Goal: Task Accomplishment & Management: Manage account settings

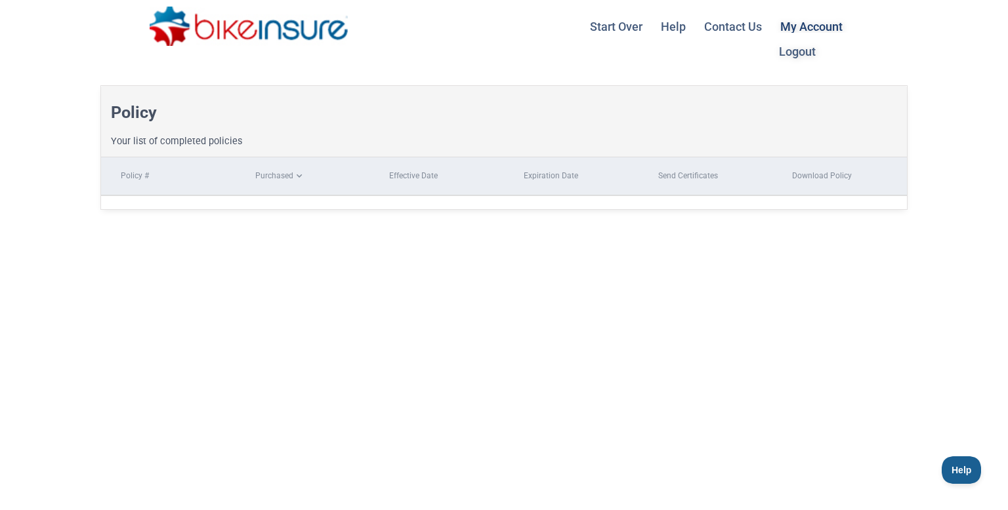
click at [832, 26] on link "My Account Logout" at bounding box center [811, 26] width 78 height 52
click at [800, 49] on li "Logout" at bounding box center [838, 51] width 125 height 24
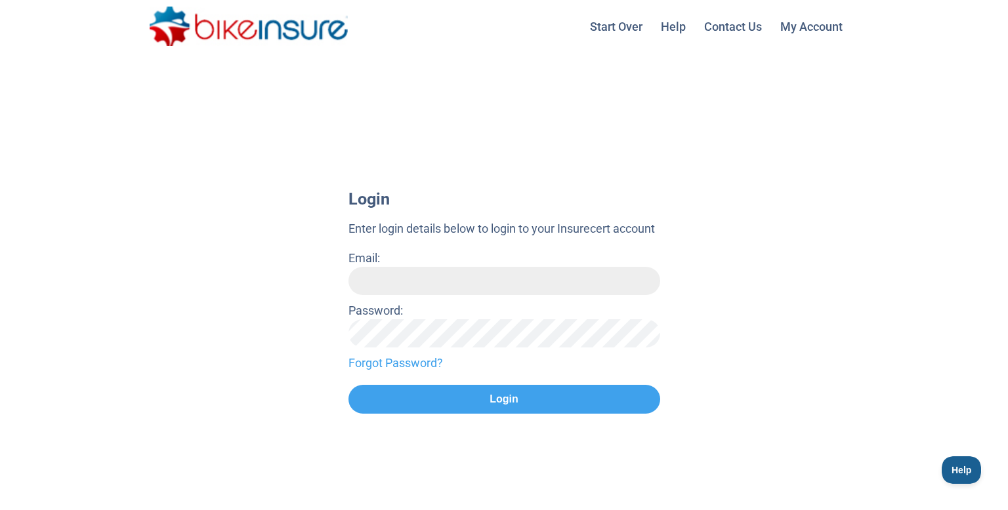
click at [529, 287] on input "Email:" at bounding box center [504, 281] width 312 height 28
click at [499, 284] on input "Email:" at bounding box center [504, 281] width 312 height 28
click at [606, 32] on link "Start Over" at bounding box center [616, 26] width 68 height 33
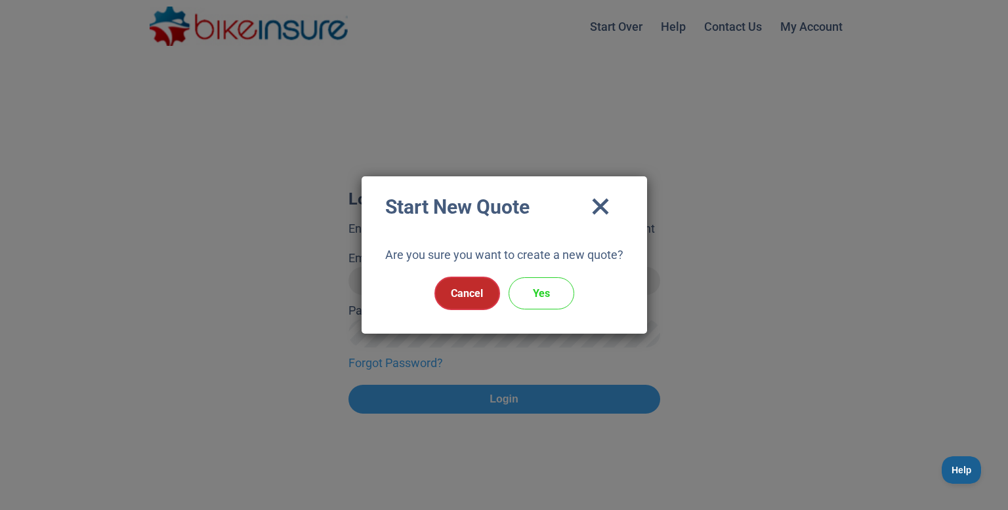
click at [468, 300] on link "Cancel" at bounding box center [467, 293] width 66 height 33
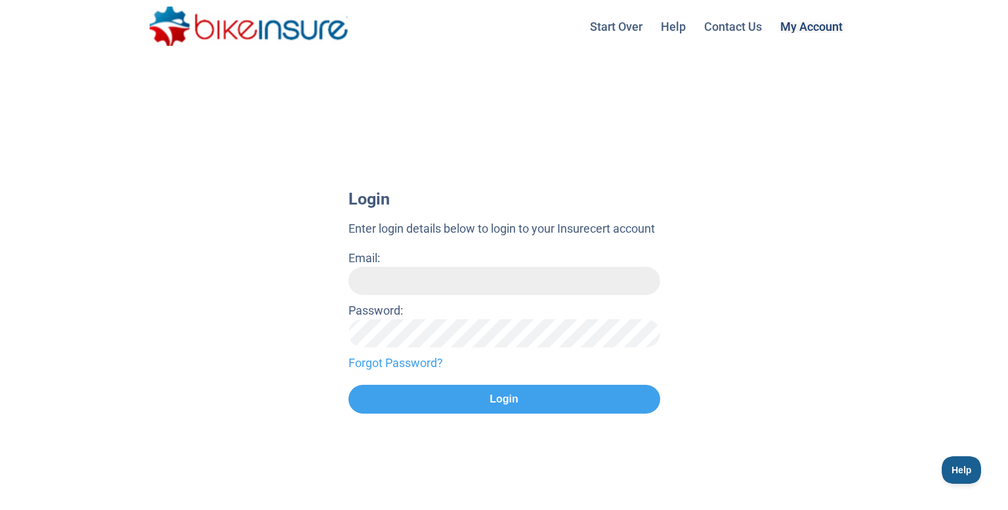
click at [806, 30] on link "My Account Logout" at bounding box center [811, 26] width 78 height 52
click at [531, 295] on input "Email:" at bounding box center [504, 281] width 312 height 28
click at [735, 259] on div "Login Enter login details below to login to your Insurecert account Email: Pass…" at bounding box center [504, 321] width 1008 height 289
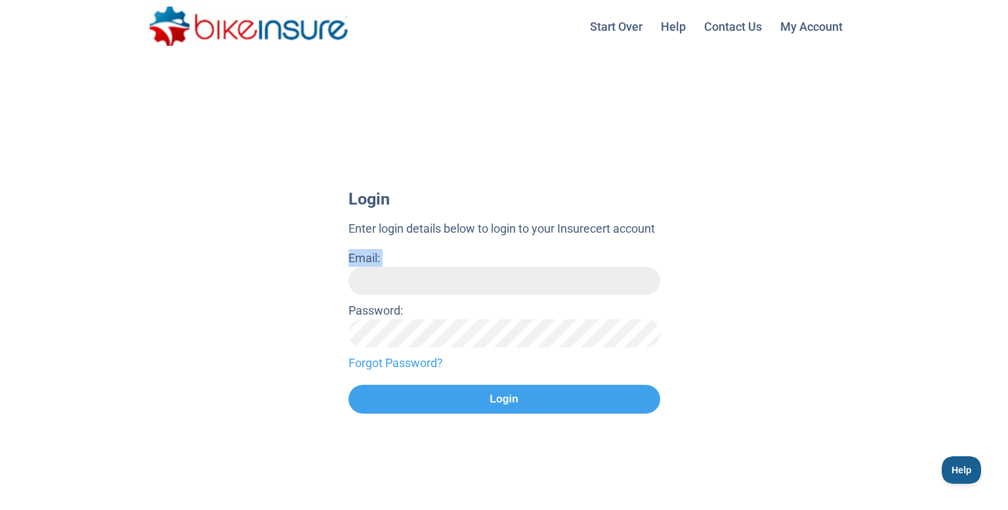
click at [735, 259] on div "Login Enter login details below to login to your Insurecert account Email: Pass…" at bounding box center [504, 321] width 1008 height 289
